Goal: Check status

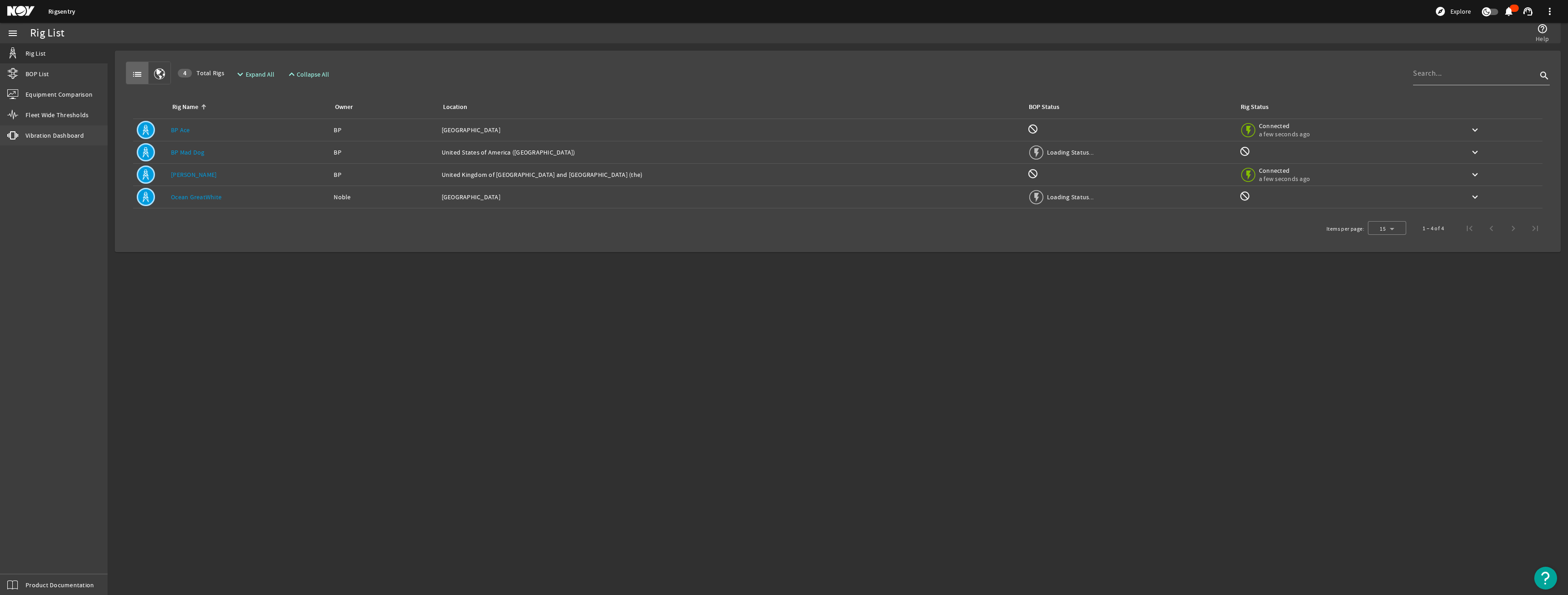
drag, startPoint x: 0, startPoint y: 0, endPoint x: 71, endPoint y: 139, distance: 156.1
click at [64, 139] on span "Vibration Dashboard" at bounding box center [55, 135] width 58 height 9
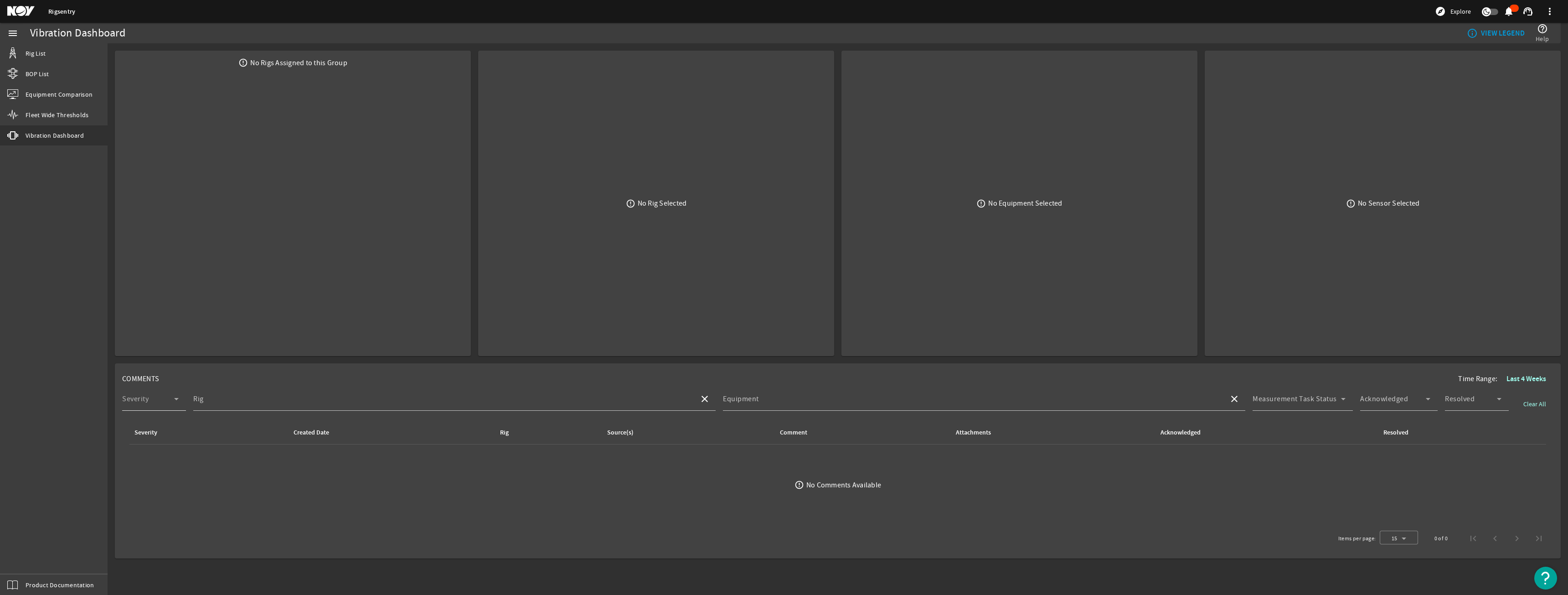
click at [177, 401] on icon at bounding box center [177, 399] width 11 height 11
click at [200, 398] on div at bounding box center [784, 297] width 1568 height 595
click at [693, 406] on div "close" at bounding box center [704, 399] width 24 height 22
type input "[PERSON_NAME]"
click at [694, 388] on button "close" at bounding box center [705, 399] width 22 height 22
